Goal: Navigation & Orientation: Understand site structure

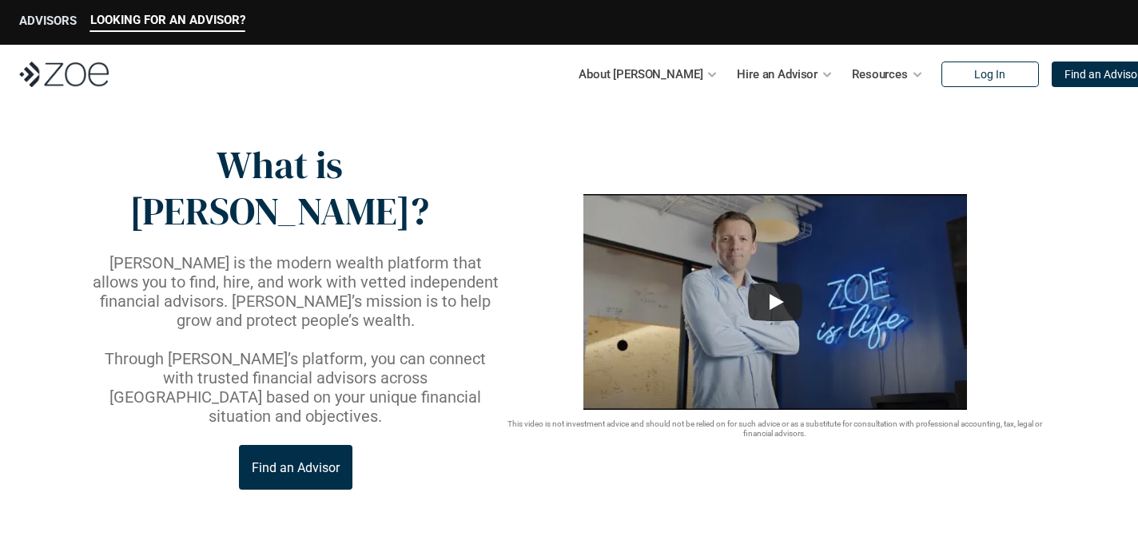
click at [39, 18] on p "ADVISORS" at bounding box center [48, 21] width 58 height 14
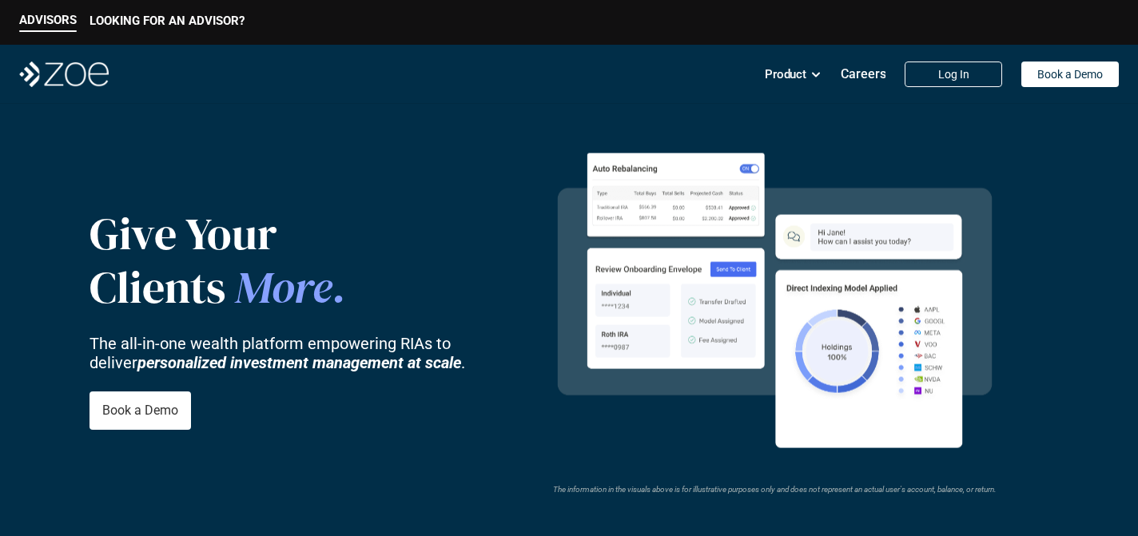
click at [56, 76] on img at bounding box center [64, 75] width 90 height 26
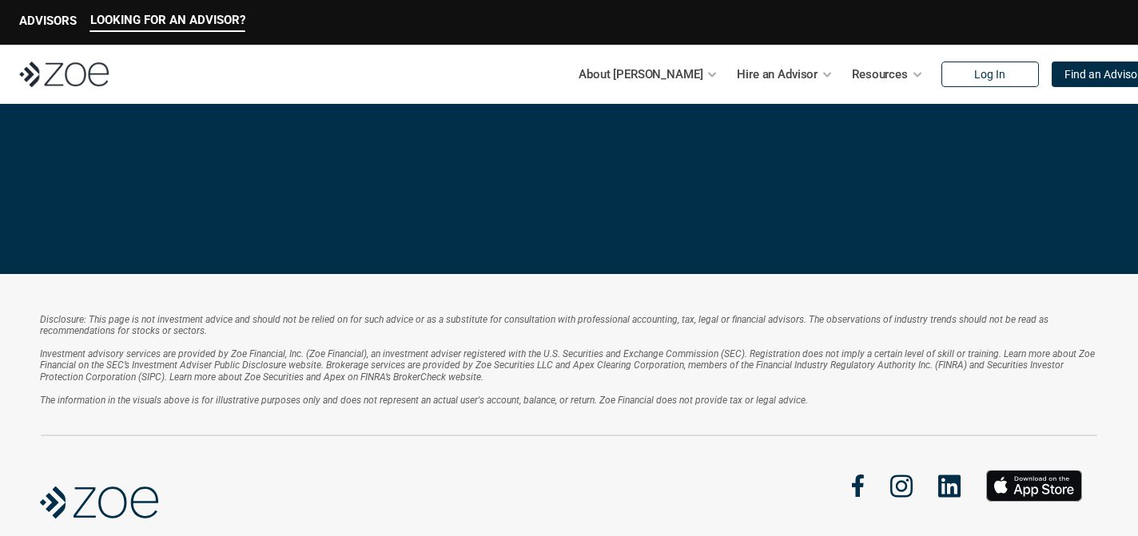
scroll to position [3580, 0]
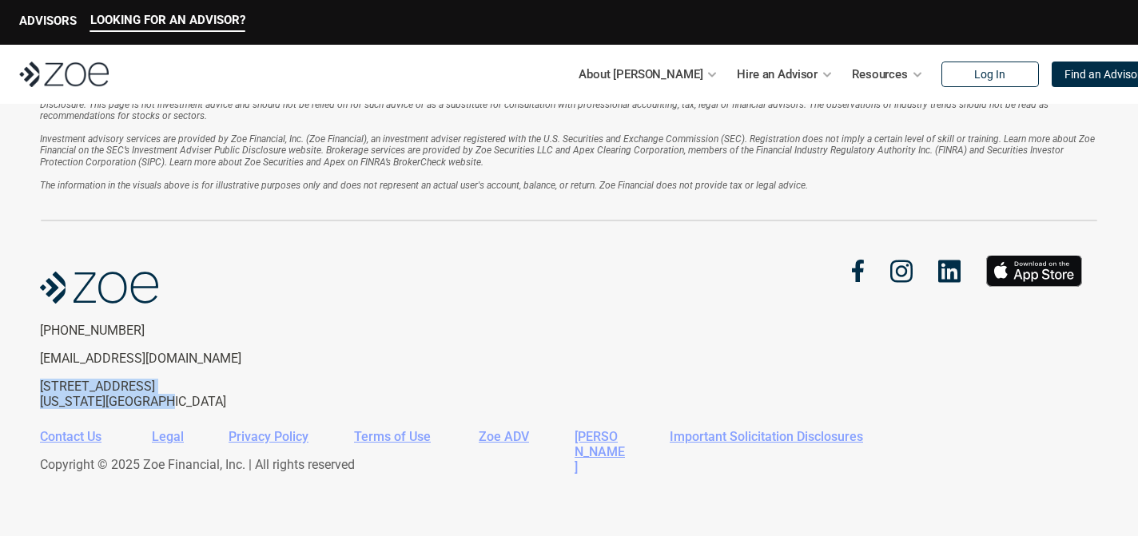
drag, startPoint x: 78, startPoint y: 397, endPoint x: 31, endPoint y: 390, distance: 47.7
click at [31, 390] on div "Disclosure: This page is not investment advice and should not be relied on for …" at bounding box center [569, 297] width 1138 height 477
